Goal: Information Seeking & Learning: Learn about a topic

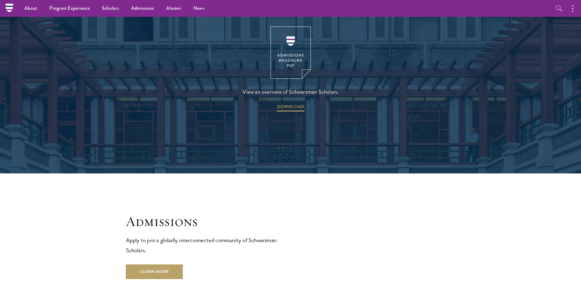
scroll to position [901, 0]
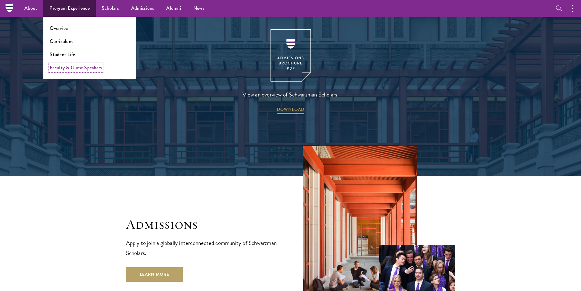
click at [72, 68] on link "Faculty & Guest Speakers" at bounding box center [76, 67] width 52 height 7
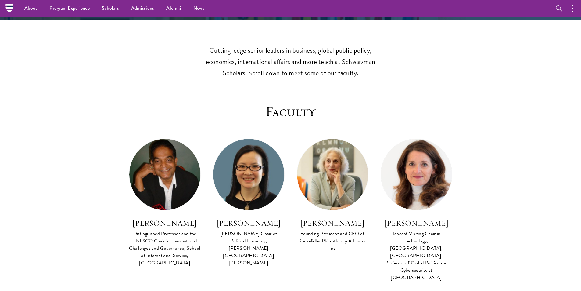
scroll to position [122, 0]
